Goal: Task Accomplishment & Management: Use online tool/utility

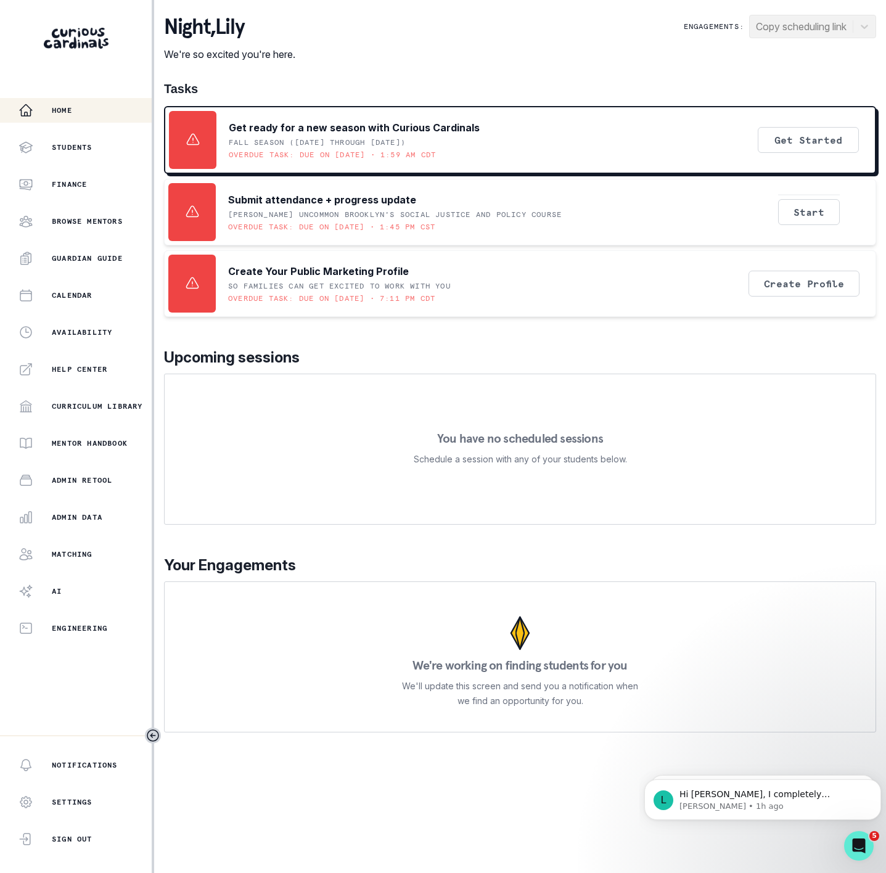
click at [722, 76] on div "night , [PERSON_NAME] We're so excited you're here. Engagements: Copy schedulin…" at bounding box center [520, 374] width 712 height 718
click at [97, 515] on p "Admin Data" at bounding box center [77, 518] width 51 height 10
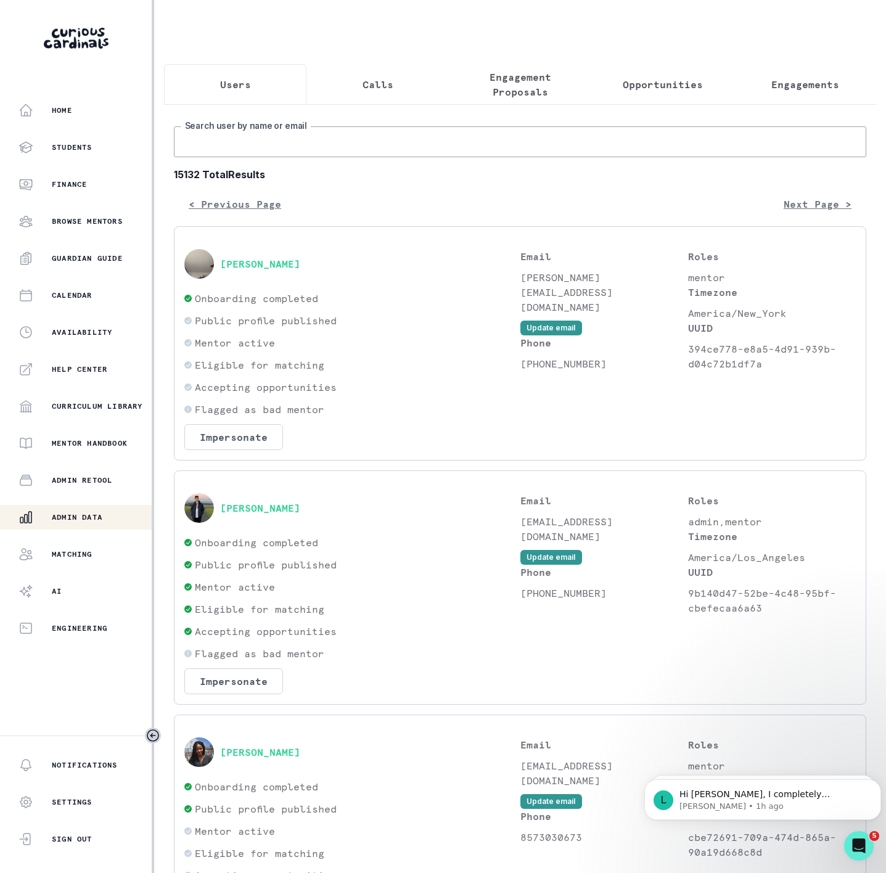
click at [215, 152] on input "Search user by name or email" at bounding box center [520, 141] width 693 height 31
paste input "[PERSON_NAME]"
type input "[PERSON_NAME]"
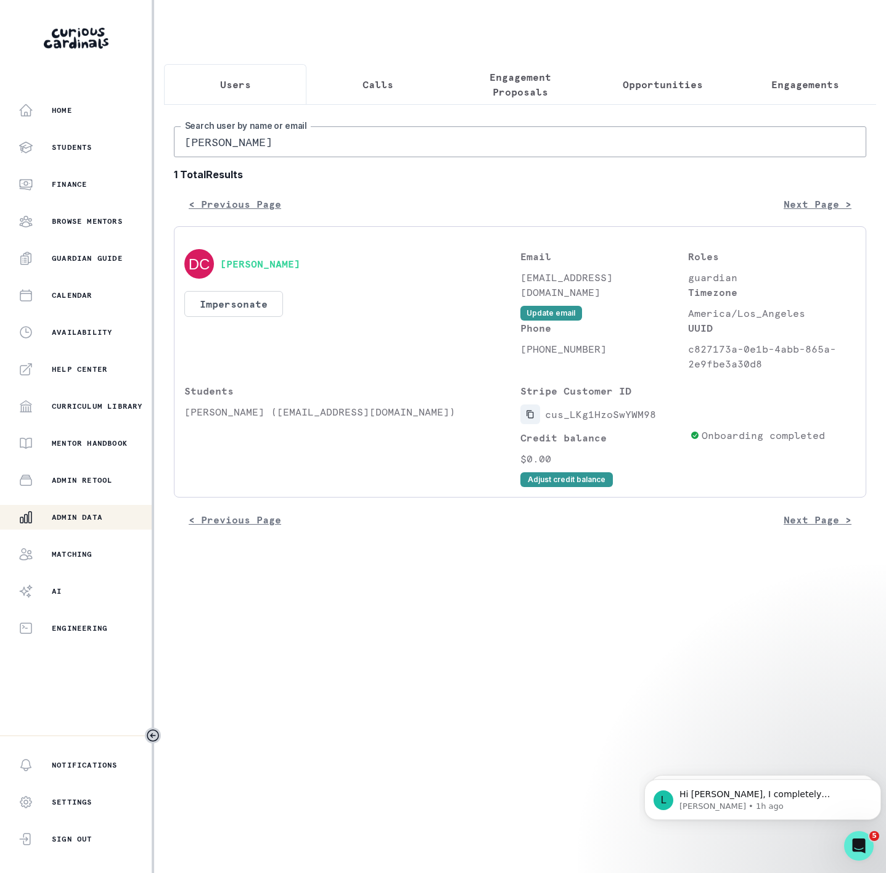
click at [529, 419] on icon "Copied to clipboard" at bounding box center [530, 414] width 9 height 9
drag, startPoint x: 265, startPoint y: 154, endPoint x: 102, endPoint y: 150, distance: 162.9
click at [102, 150] on div "Home Students Finance Browse Mentors Guardian Guide Calendar Availability Help …" at bounding box center [443, 436] width 886 height 873
click at [524, 424] on button "Copied to clipboard" at bounding box center [531, 415] width 20 height 20
drag, startPoint x: 266, startPoint y: 165, endPoint x: 64, endPoint y: 165, distance: 202.9
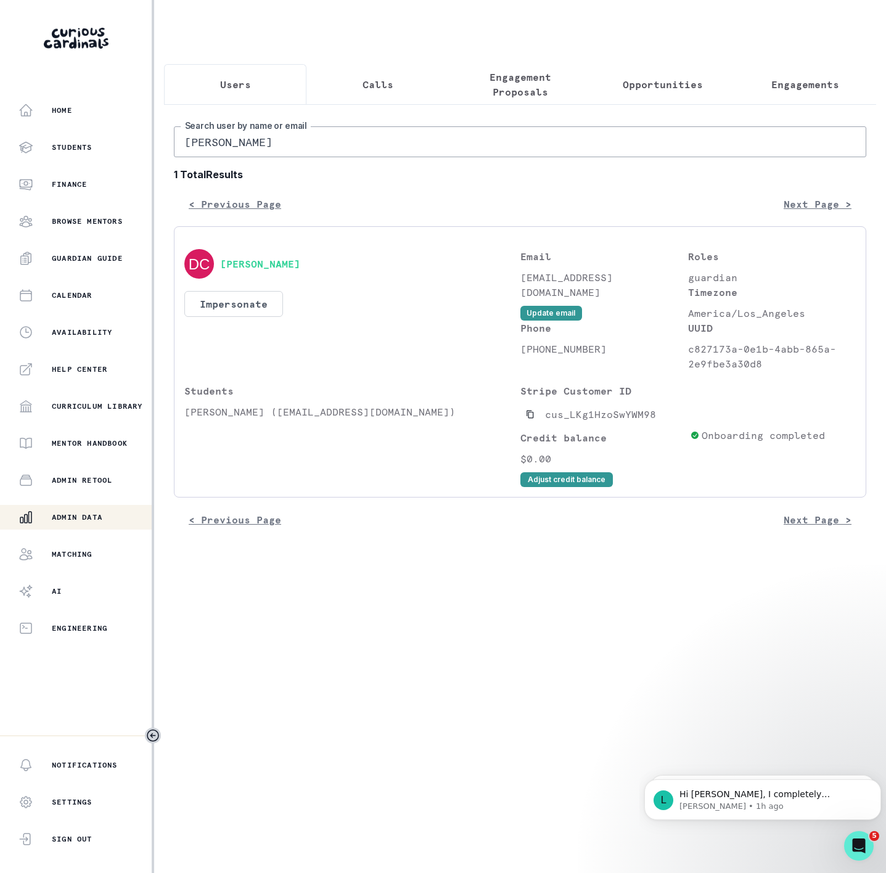
click at [64, 165] on div "Home Students Finance Browse Mentors Guardian Guide Calendar Availability Help …" at bounding box center [443, 436] width 886 height 873
paste input "[PERSON_NAME]"
type input "[PERSON_NAME]"
click at [530, 419] on icon "Copied to clipboard" at bounding box center [530, 414] width 9 height 9
click at [220, 311] on button "Impersonate" at bounding box center [233, 304] width 99 height 26
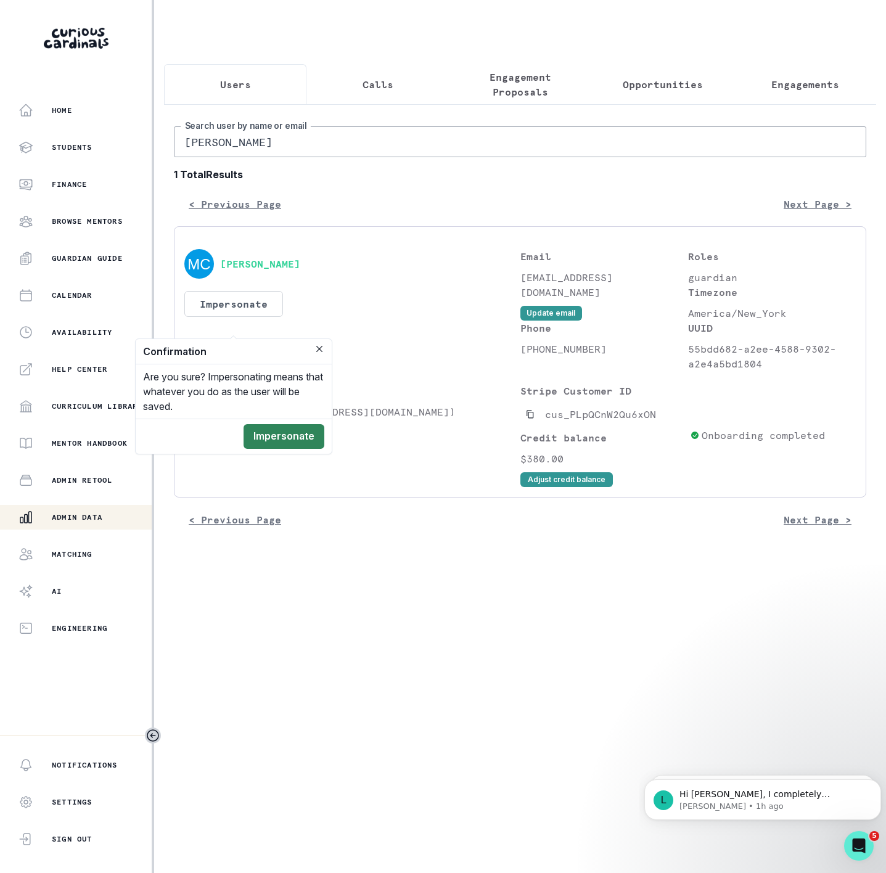
click at [290, 437] on button "Impersonate" at bounding box center [284, 436] width 81 height 25
